Goal: Find specific fact: Find specific fact

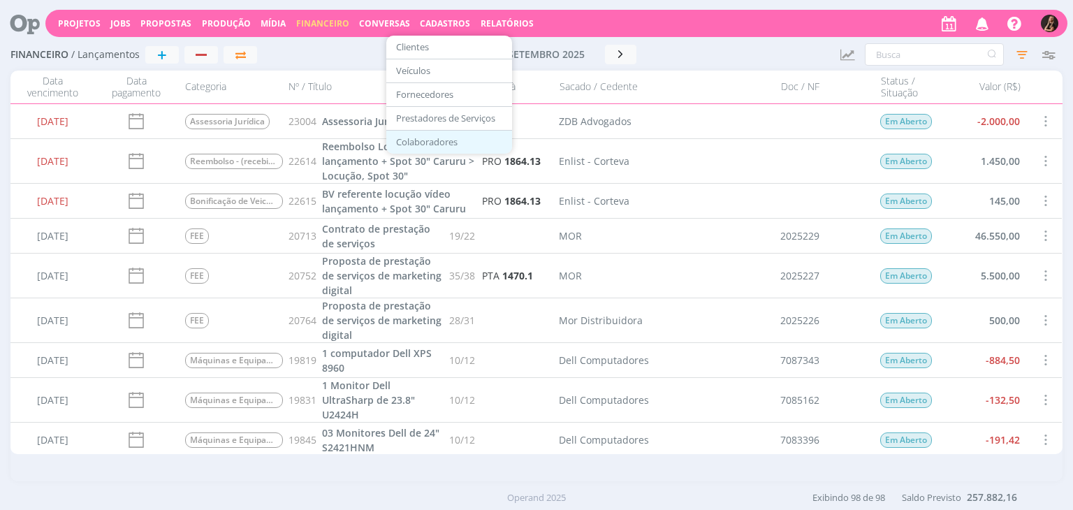
click at [415, 147] on link "Colaboradores" at bounding box center [448, 142] width 117 height 22
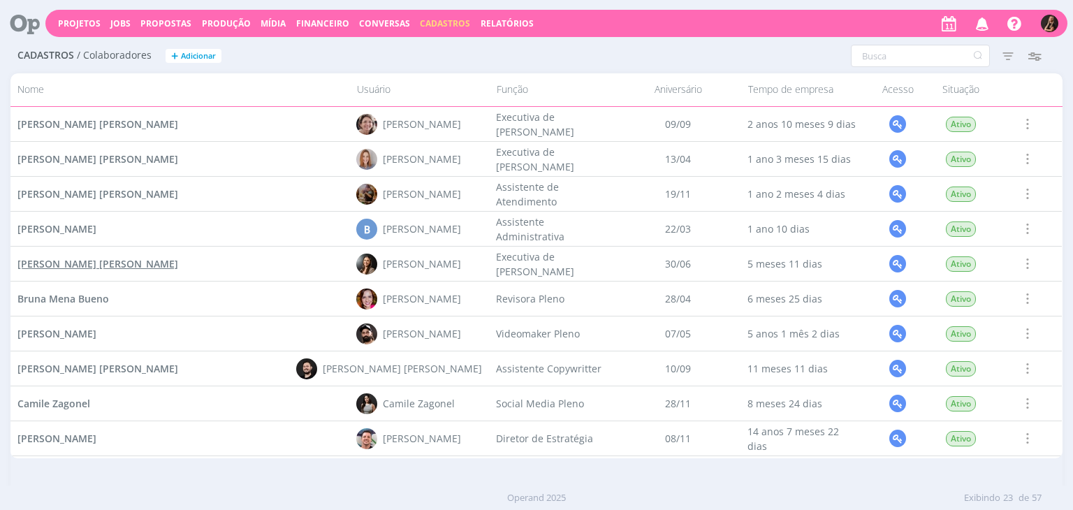
scroll to position [279, 0]
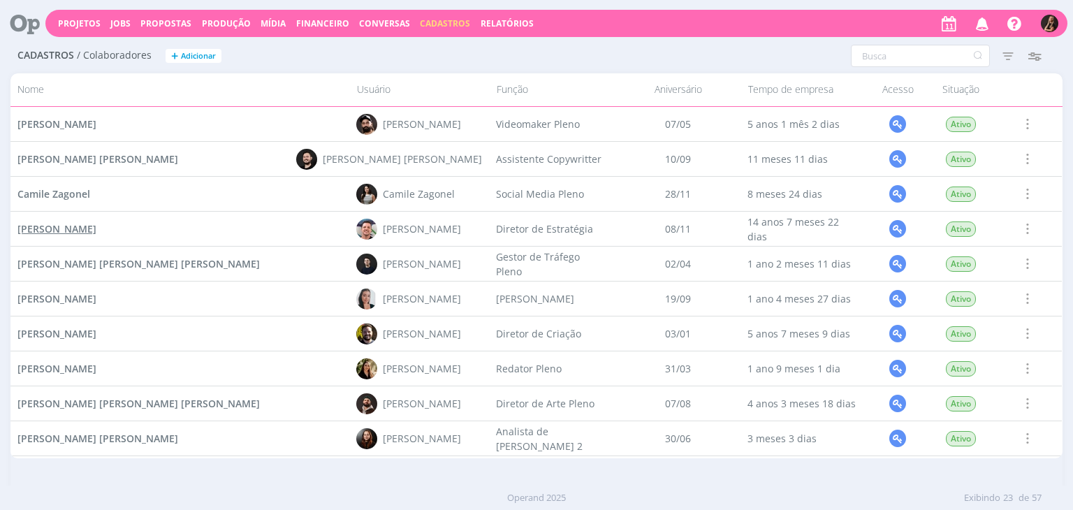
click at [96, 230] on span "[PERSON_NAME]" at bounding box center [56, 228] width 79 height 13
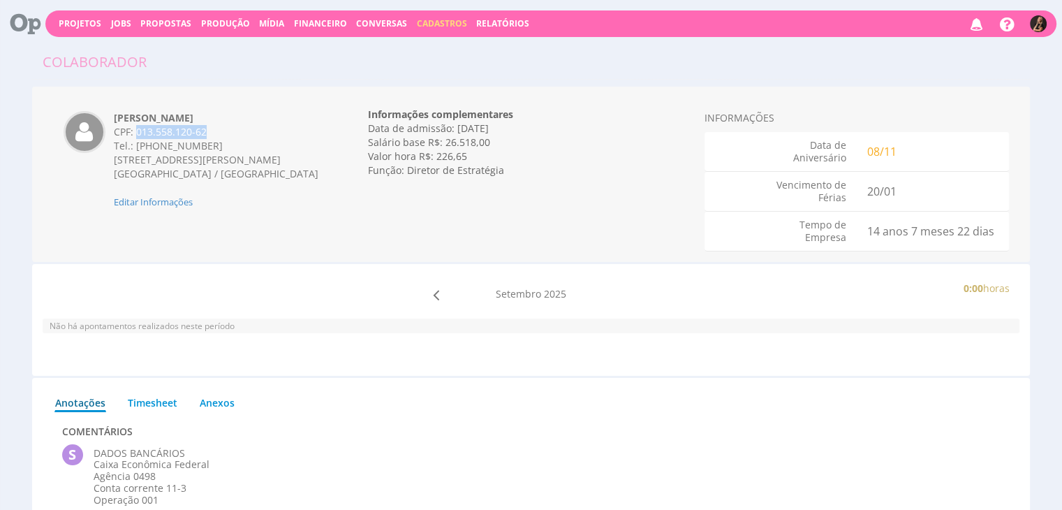
drag, startPoint x: 210, startPoint y: 132, endPoint x: 138, endPoint y: 131, distance: 72.7
click at [138, 131] on div "CPF: 013.558.120-62" at bounding box center [217, 132] width 207 height 14
copy div "013.558.120-62"
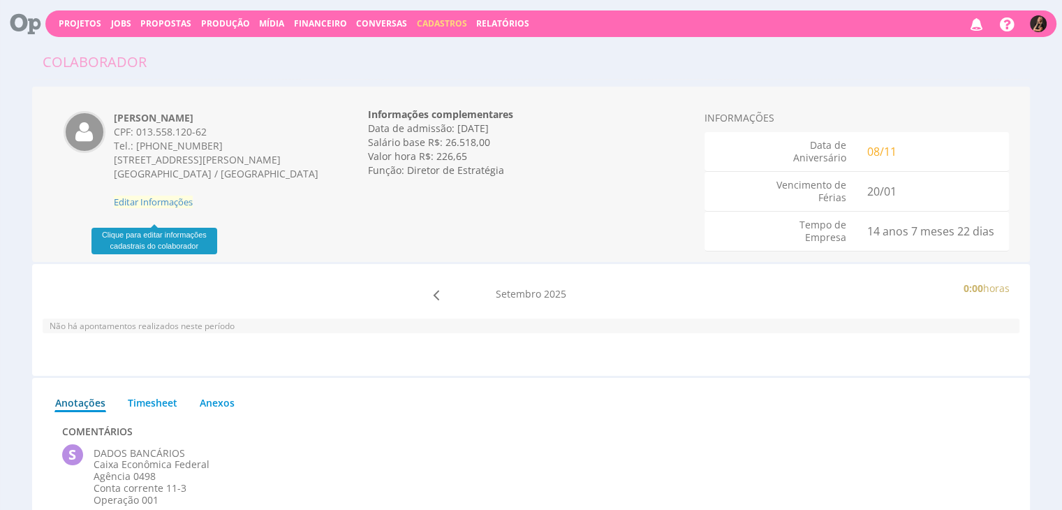
click at [170, 208] on span "Editar Informações" at bounding box center [153, 202] width 79 height 13
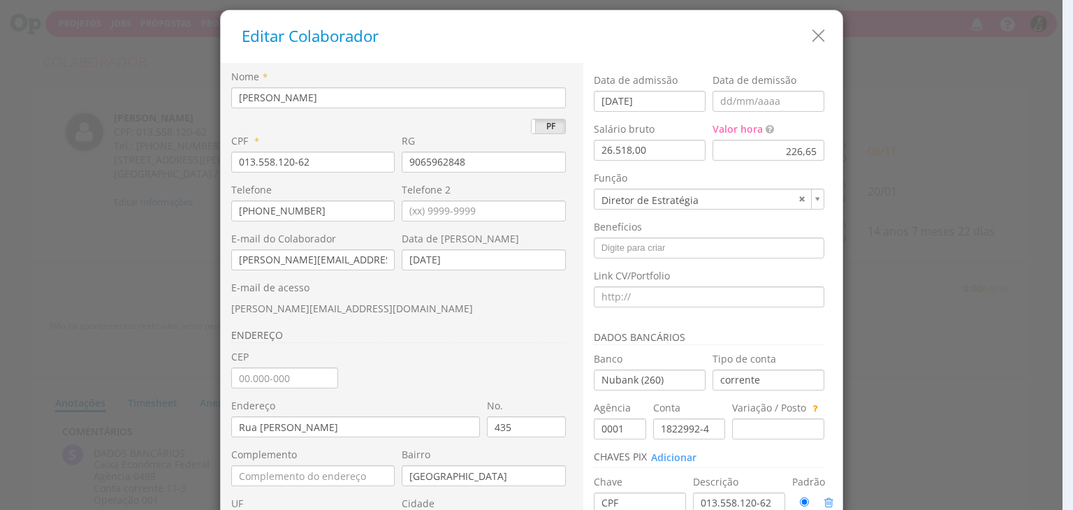
drag, startPoint x: 812, startPoint y: 41, endPoint x: 766, endPoint y: 21, distance: 50.7
click at [811, 40] on icon "button" at bounding box center [818, 36] width 20 height 20
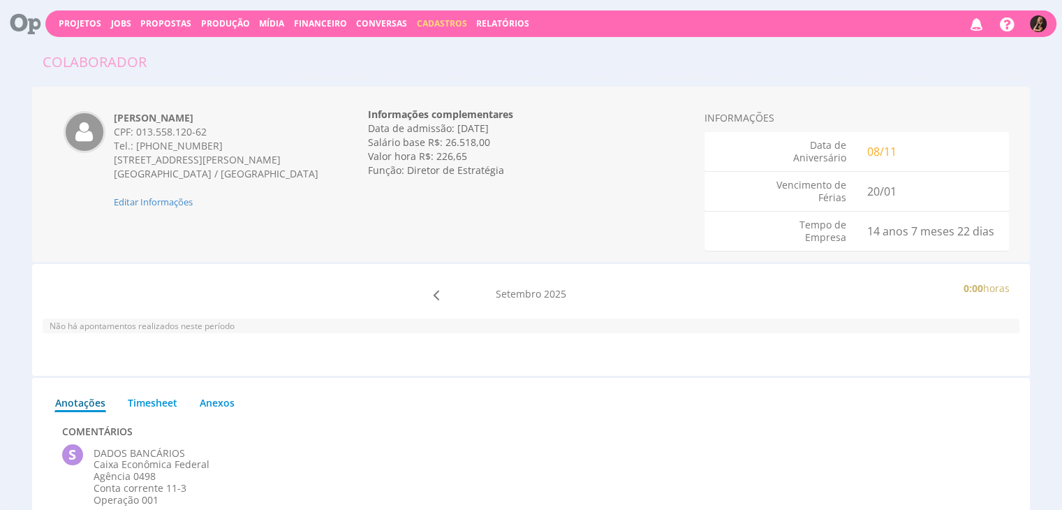
click at [302, 22] on span "Financeiro" at bounding box center [320, 23] width 53 height 12
click at [317, 46] on link "Lançamentos" at bounding box center [321, 45] width 117 height 20
